Goal: Task Accomplishment & Management: Complete application form

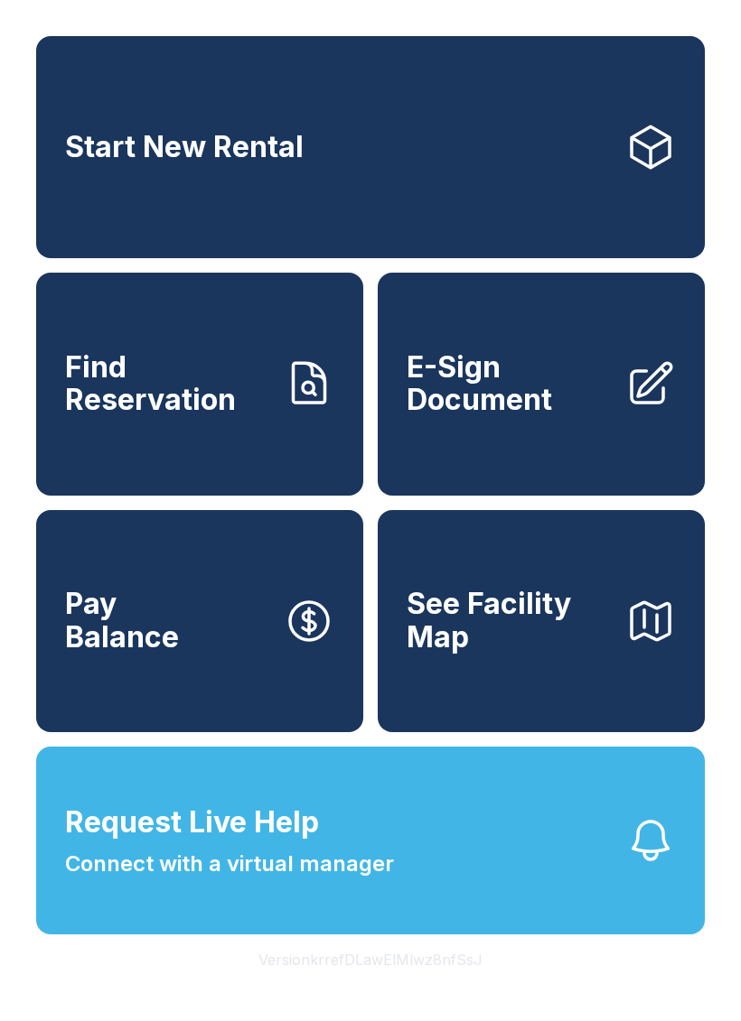
click at [400, 897] on button "Request Live Help Connect with a virtual manager" at bounding box center [370, 841] width 668 height 188
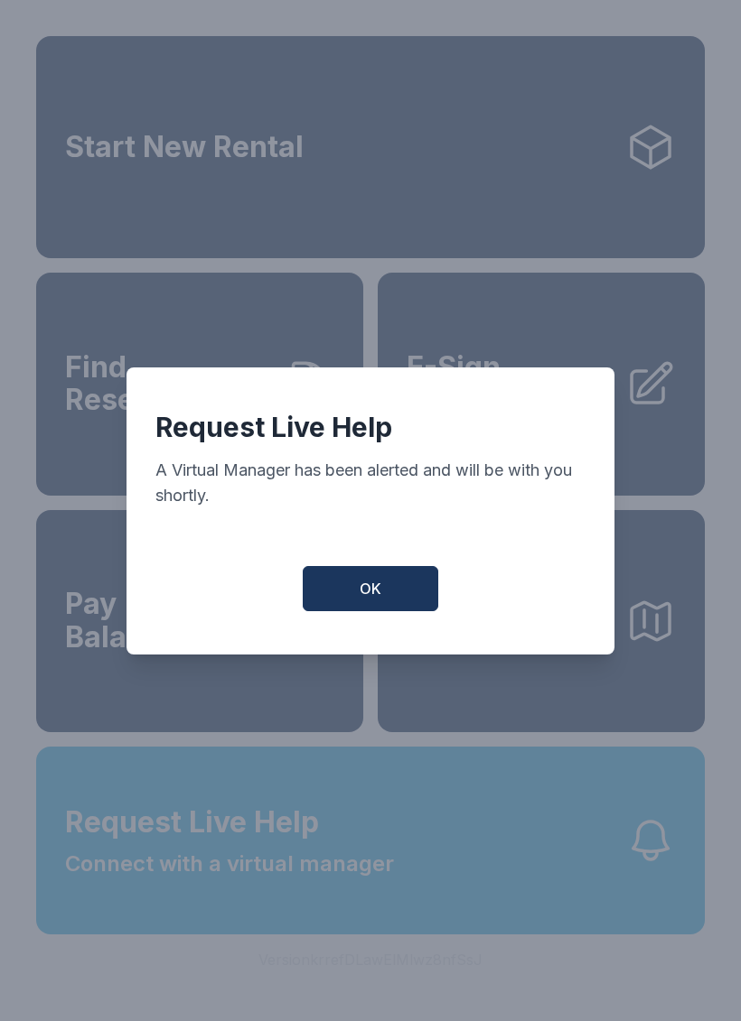
click at [396, 608] on button "OK" at bounding box center [370, 588] width 135 height 45
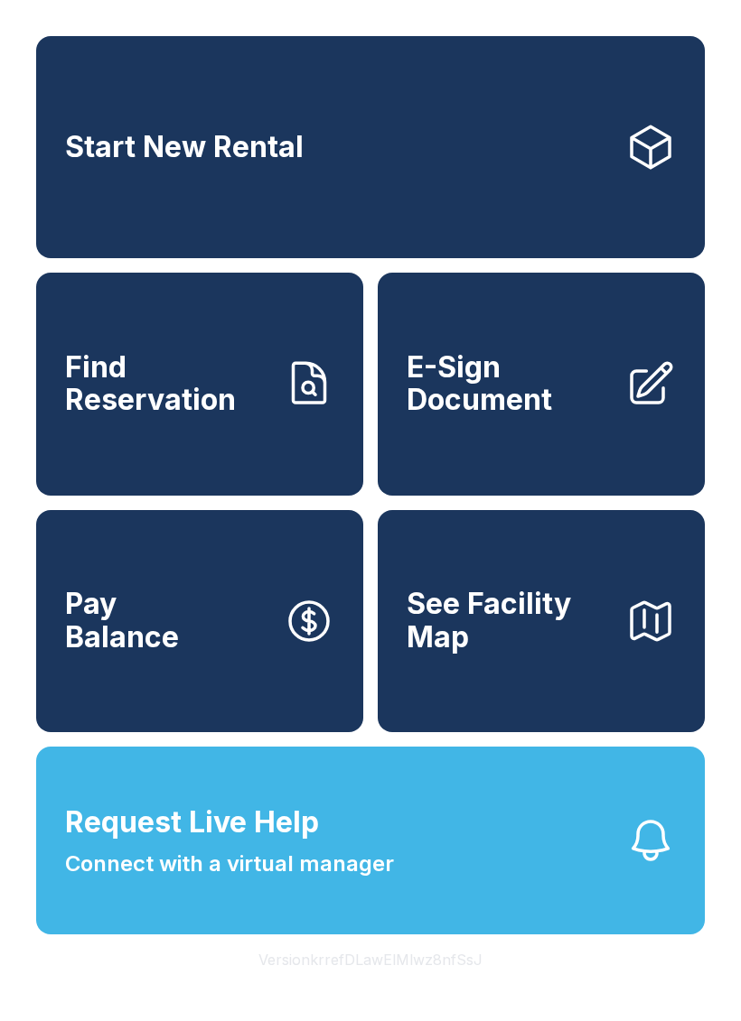
click at [443, 935] on button "Request Live Help Connect with a virtual manager" at bounding box center [370, 841] width 668 height 188
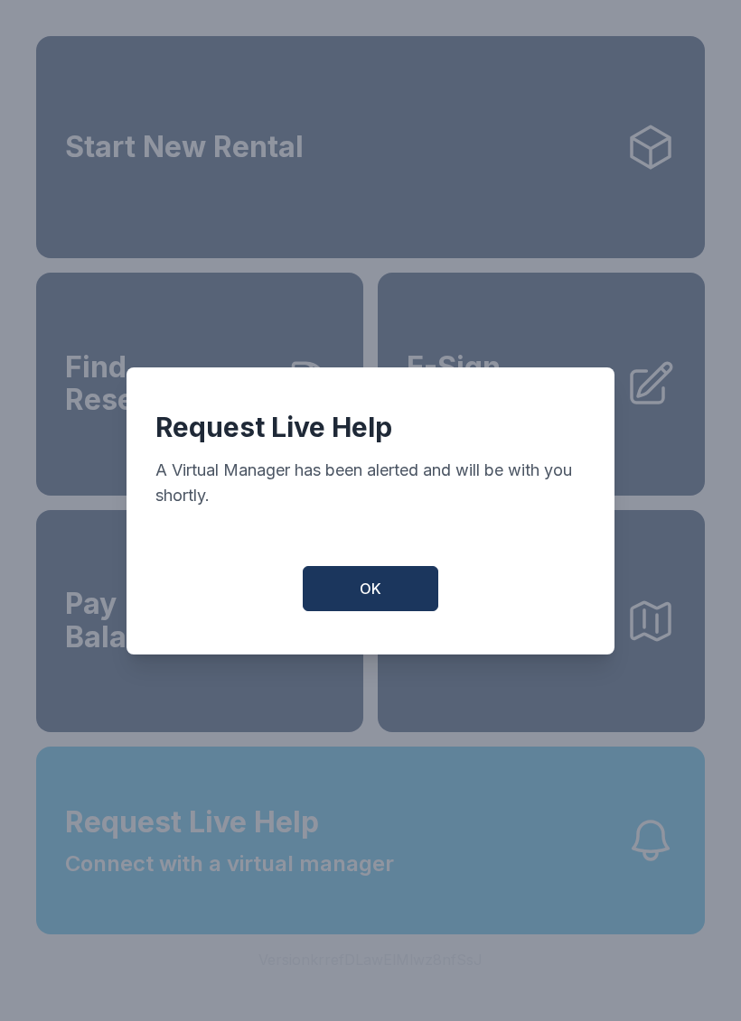
click at [371, 600] on span "OK" at bounding box center [370, 589] width 22 height 22
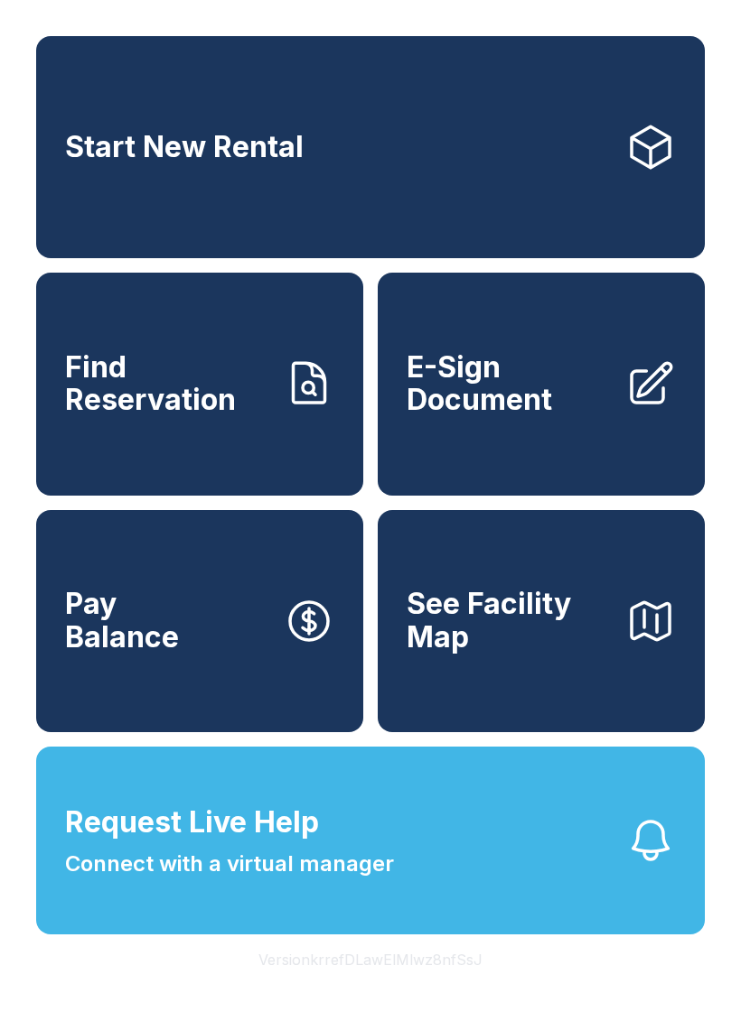
click at [344, 862] on span "Request Live Help Connect with a virtual manager" at bounding box center [229, 840] width 329 height 79
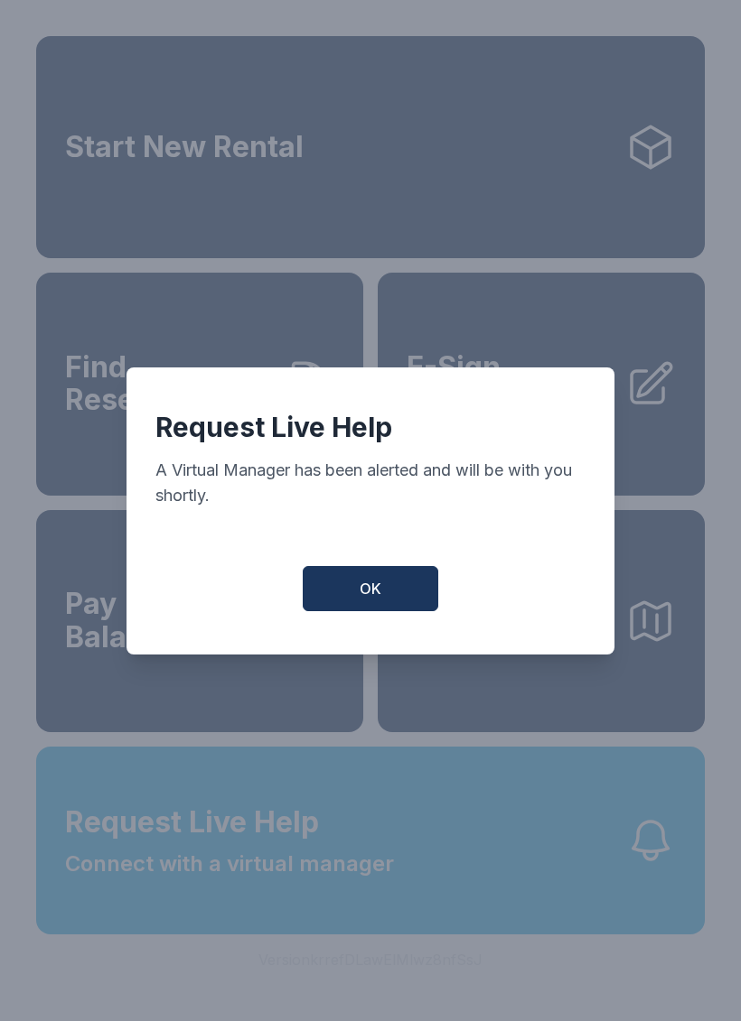
click at [391, 569] on div "Request Live Help A Virtual Manager has been alerted and will be with you short…" at bounding box center [370, 511] width 488 height 287
click at [382, 592] on button "OK" at bounding box center [370, 588] width 135 height 45
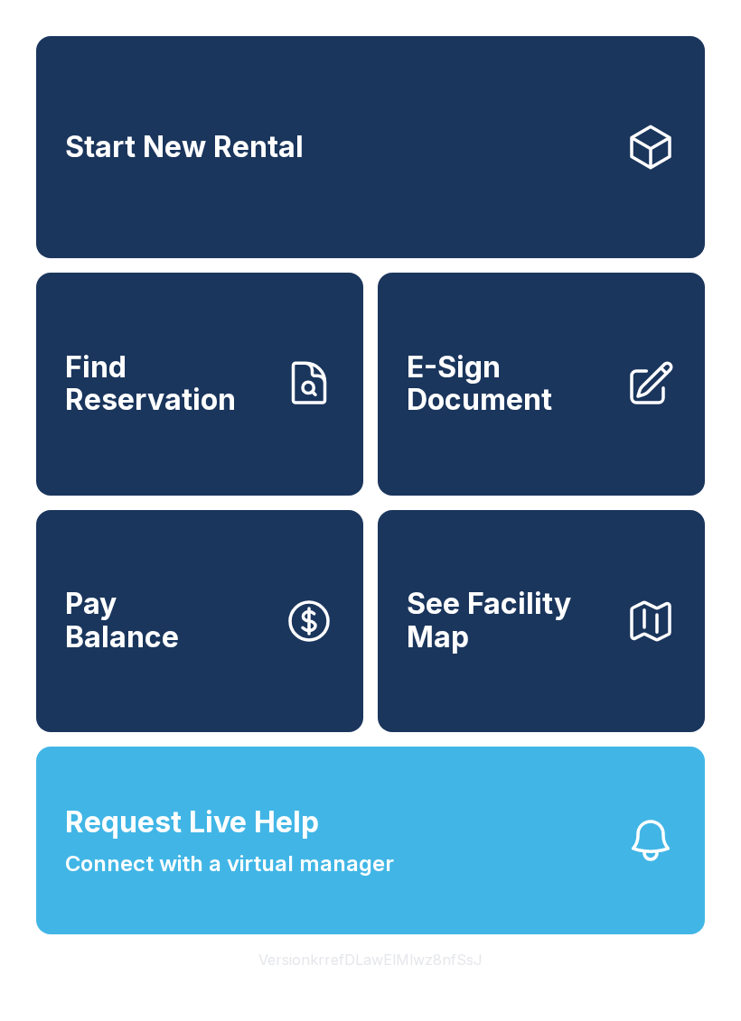
click at [428, 902] on button "Request Live Help Connect with a virtual manager" at bounding box center [370, 841] width 668 height 188
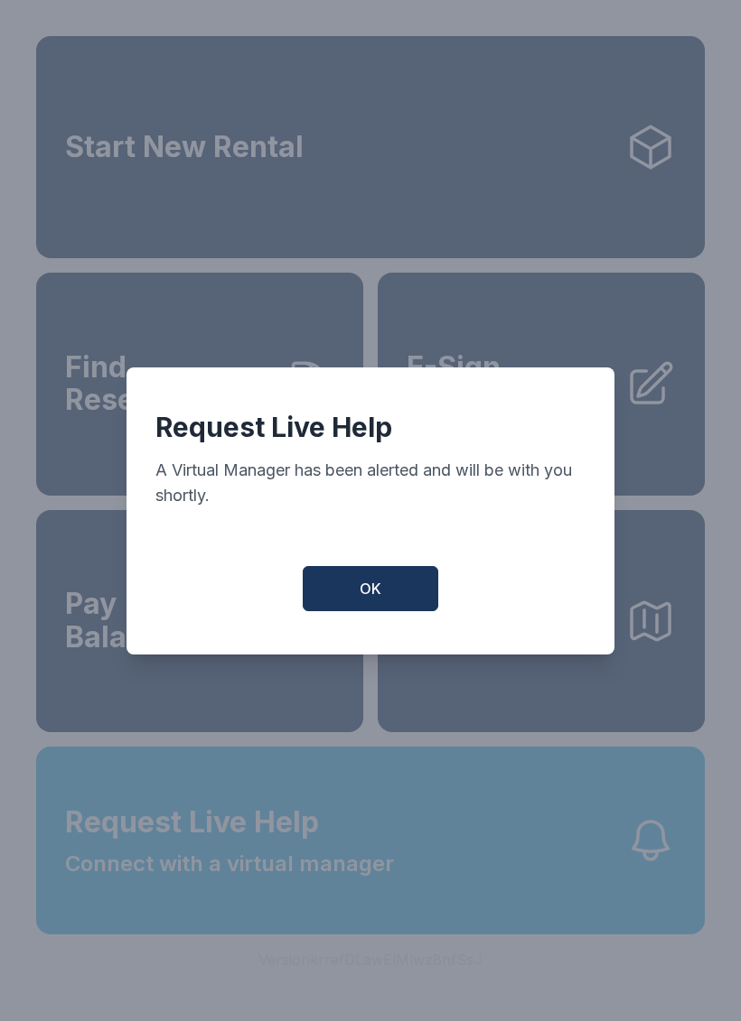
click at [379, 596] on span "OK" at bounding box center [370, 589] width 22 height 22
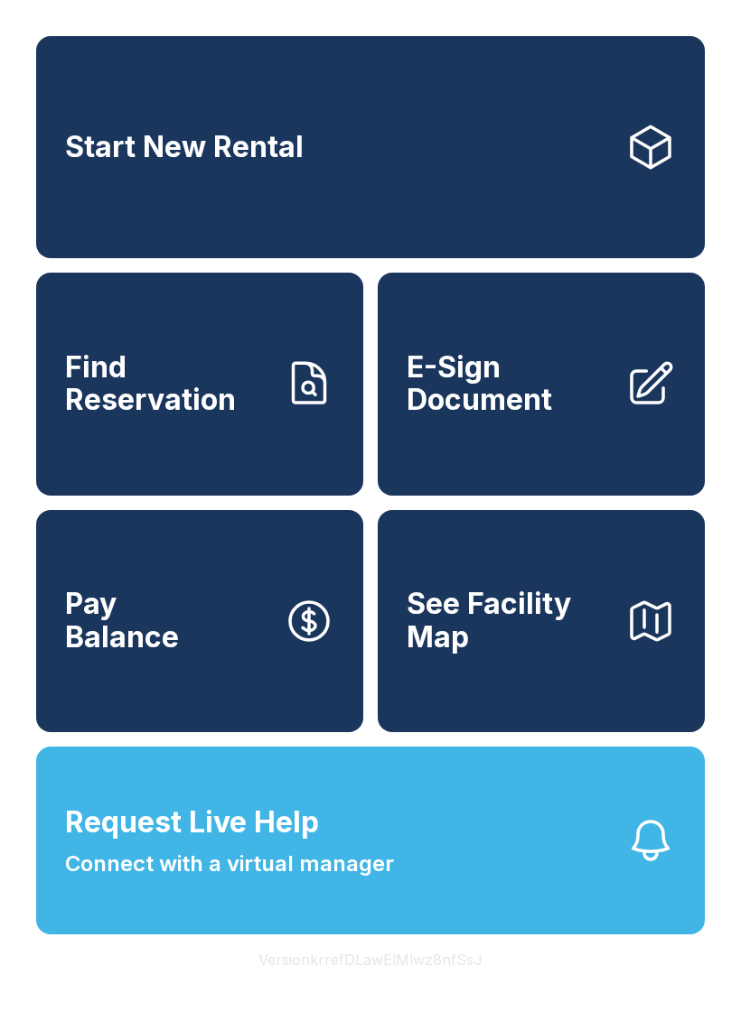
click at [534, 417] on span "E-Sign Document" at bounding box center [508, 384] width 204 height 66
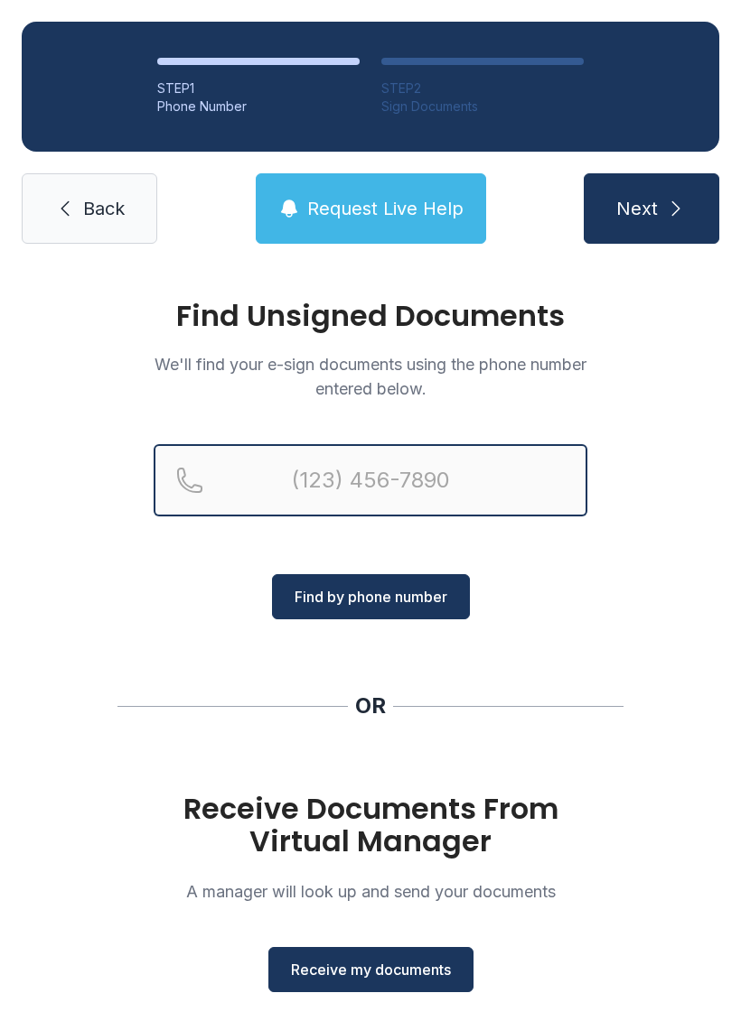
click at [362, 486] on input "Reservation phone number" at bounding box center [371, 480] width 434 height 72
type input "[PHONE_NUMBER]"
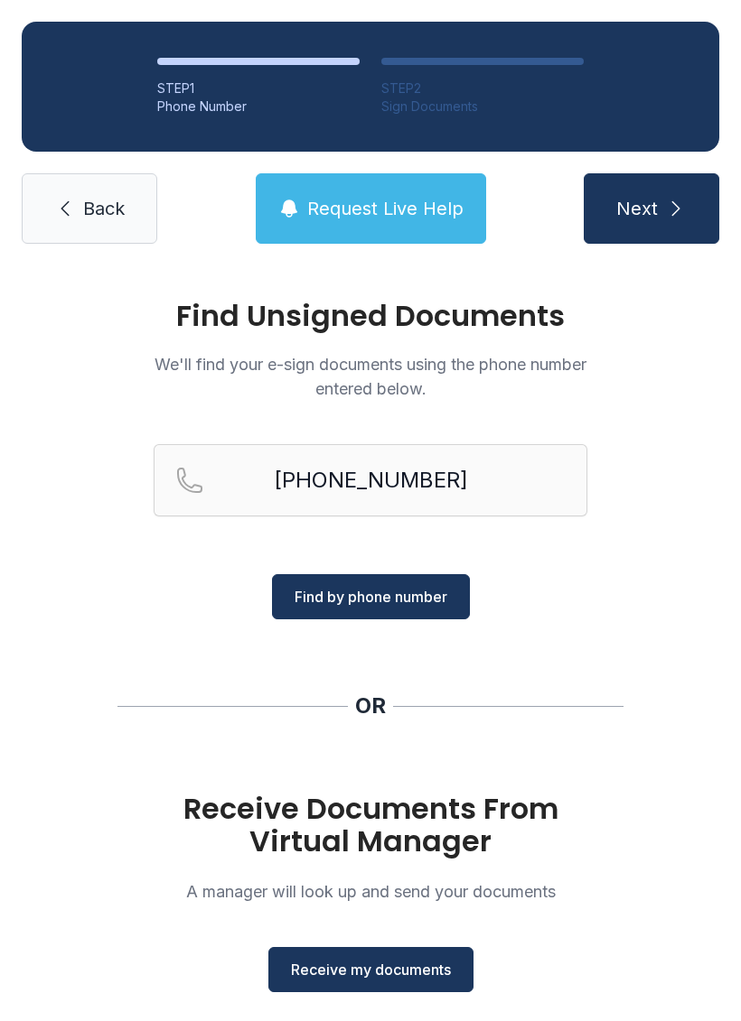
click at [392, 605] on span "Find by phone number" at bounding box center [370, 597] width 153 height 22
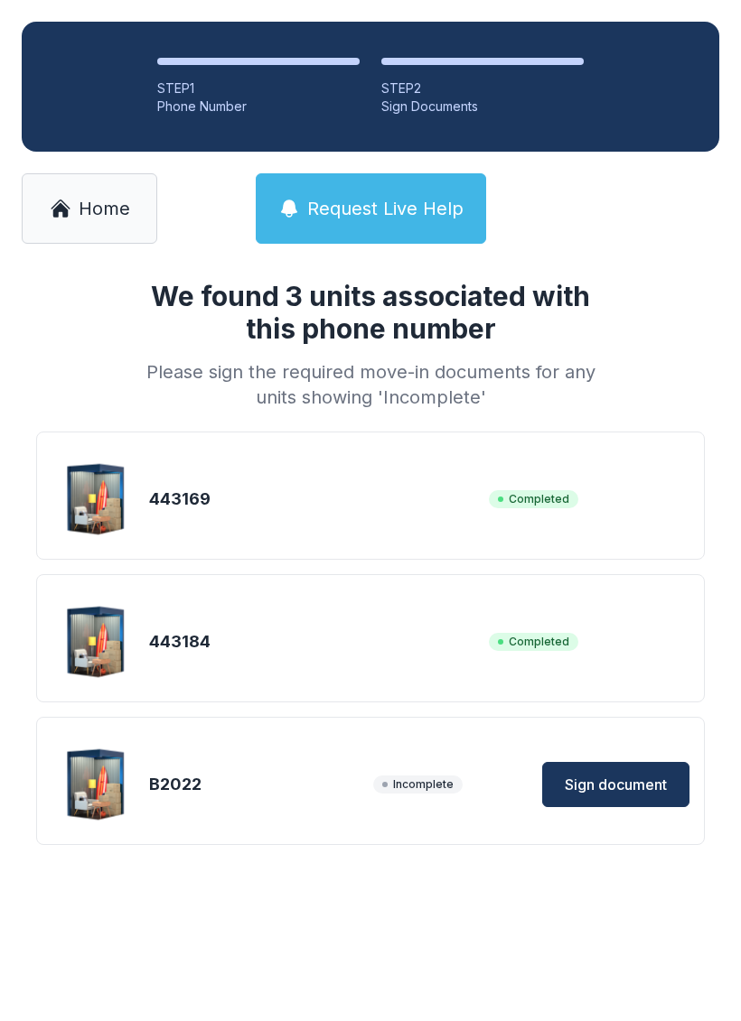
click at [230, 798] on div "B2022 Incomplete Sign document" at bounding box center [370, 785] width 638 height 90
click at [621, 783] on span "Sign document" at bounding box center [615, 785] width 102 height 22
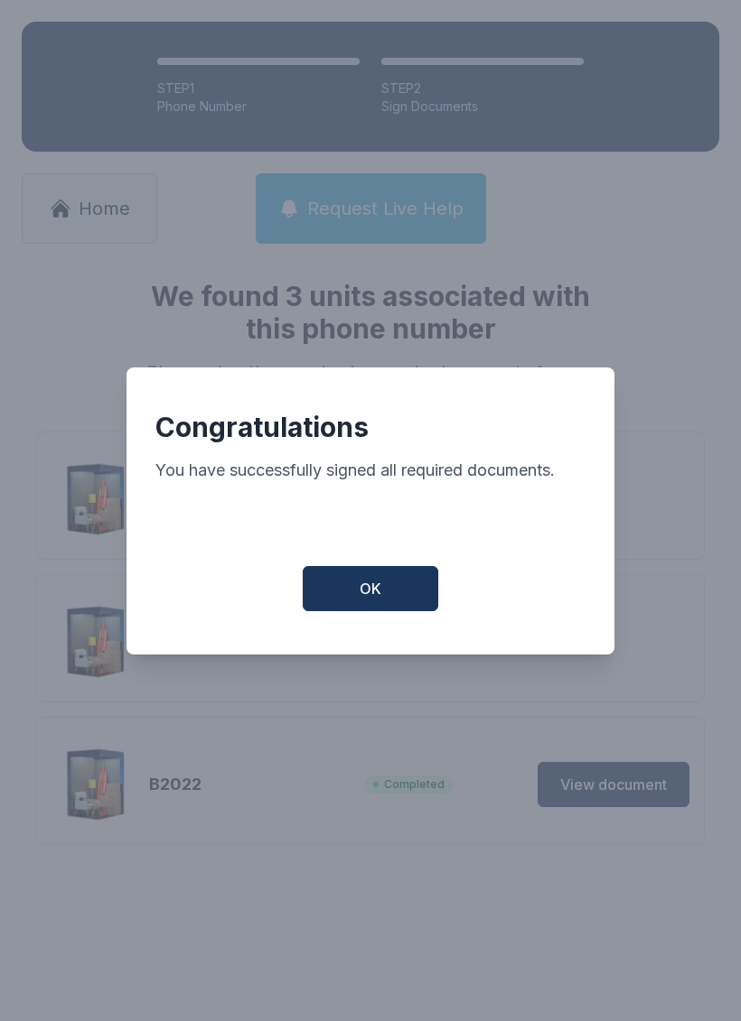
click at [387, 588] on button "OK" at bounding box center [370, 588] width 135 height 45
